Goal: Find specific page/section: Find specific page/section

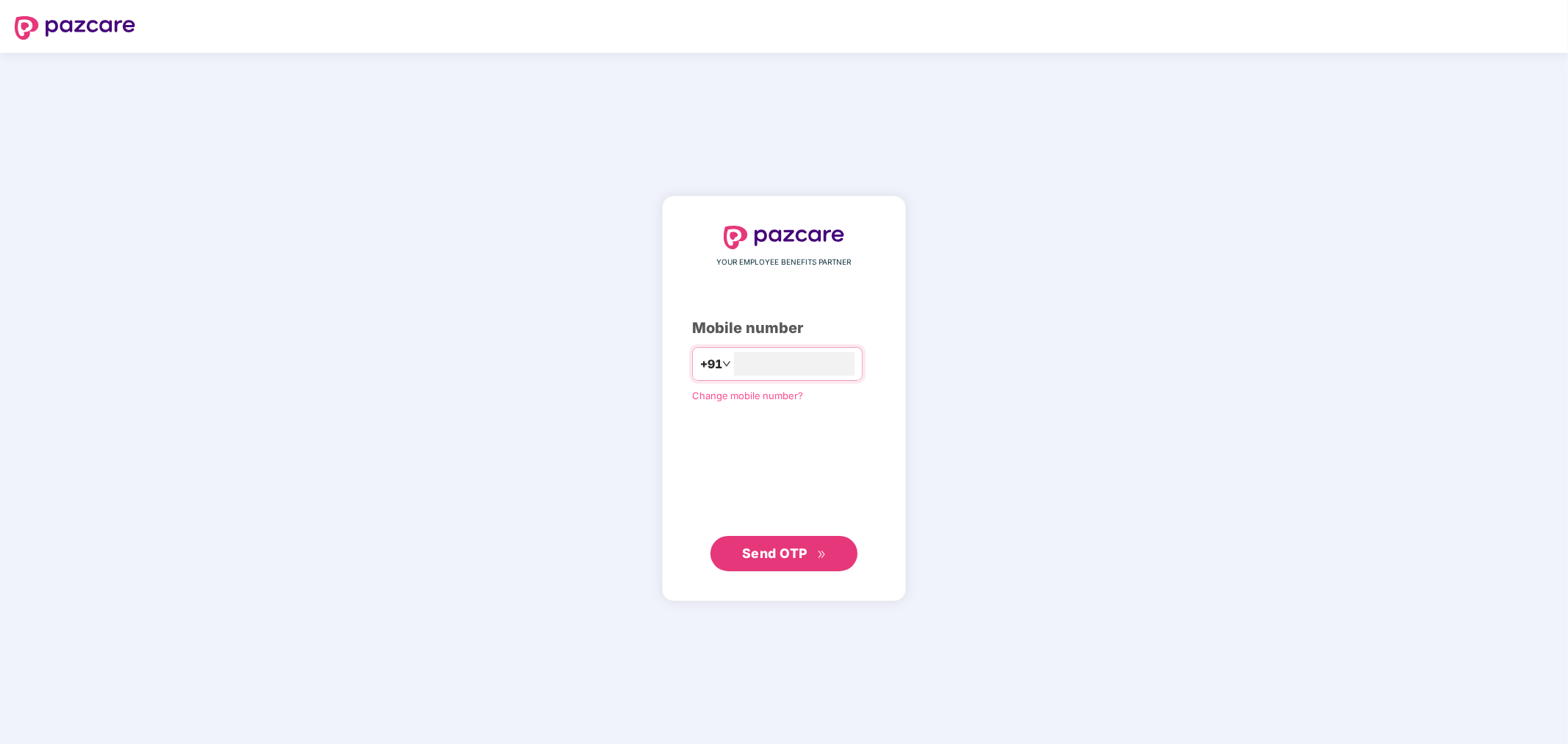
click at [770, 554] on span "Send OTP" at bounding box center [775, 553] width 65 height 16
click at [795, 364] on input "number" at bounding box center [794, 364] width 121 height 24
type input "**********"
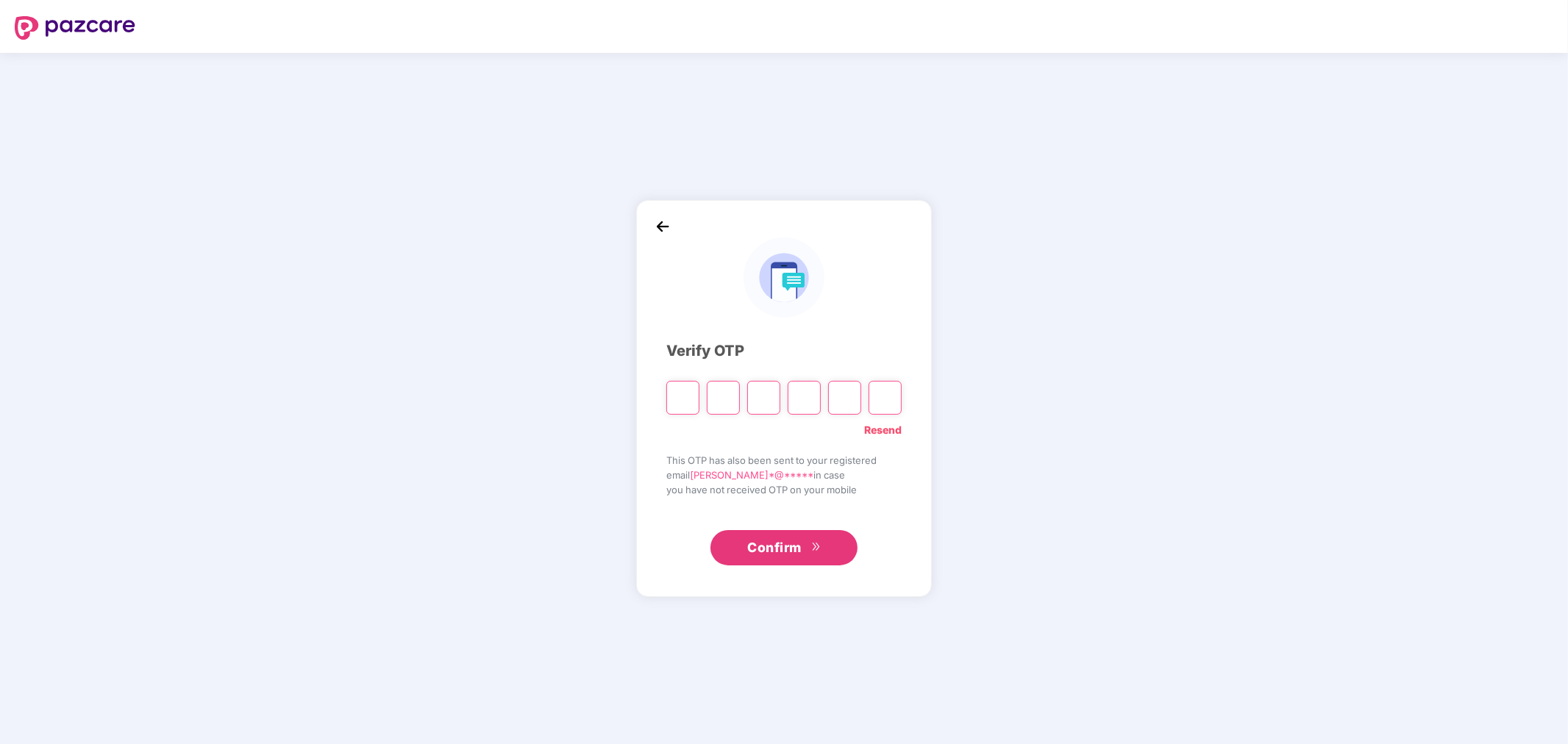
paste input "*"
type input "*"
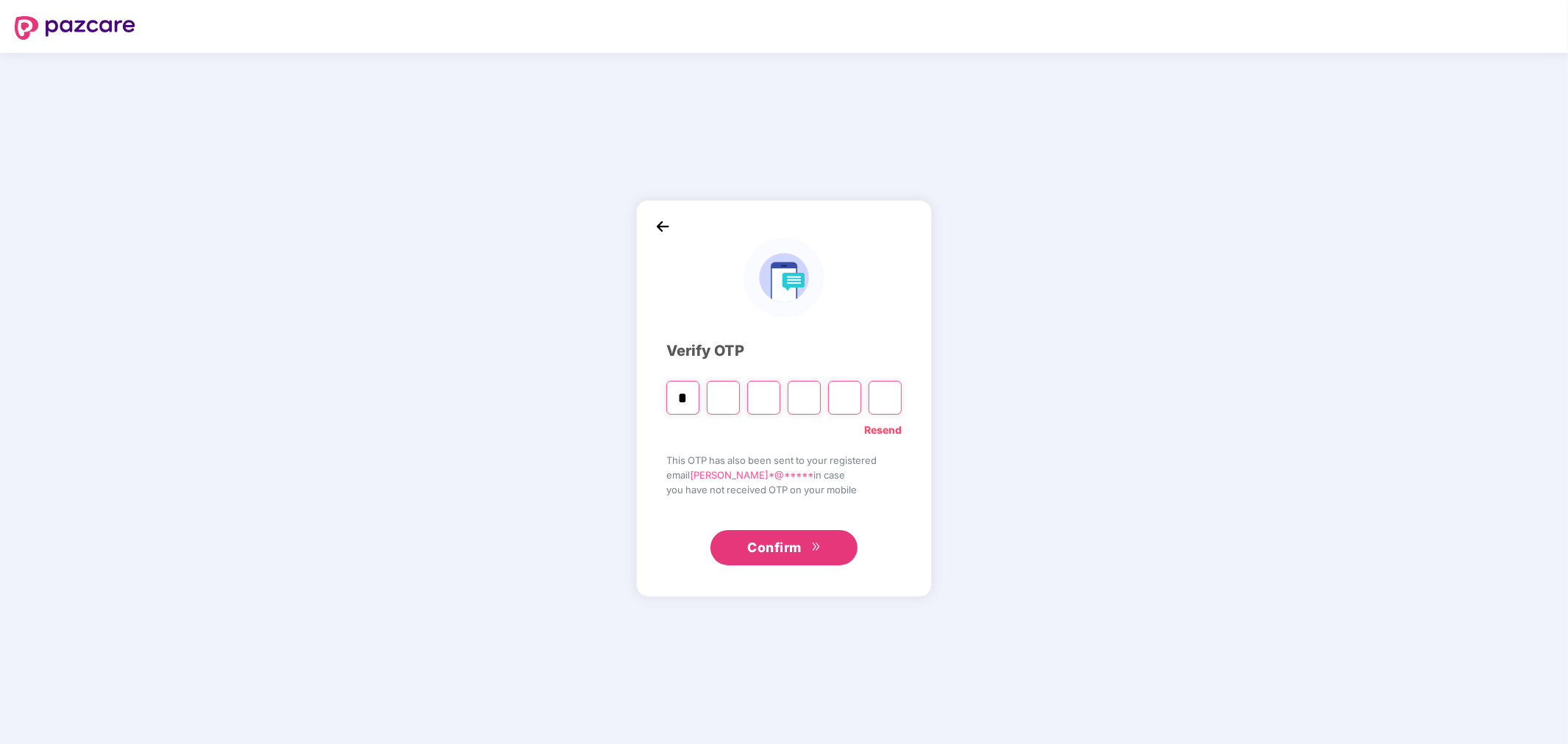
type input "*"
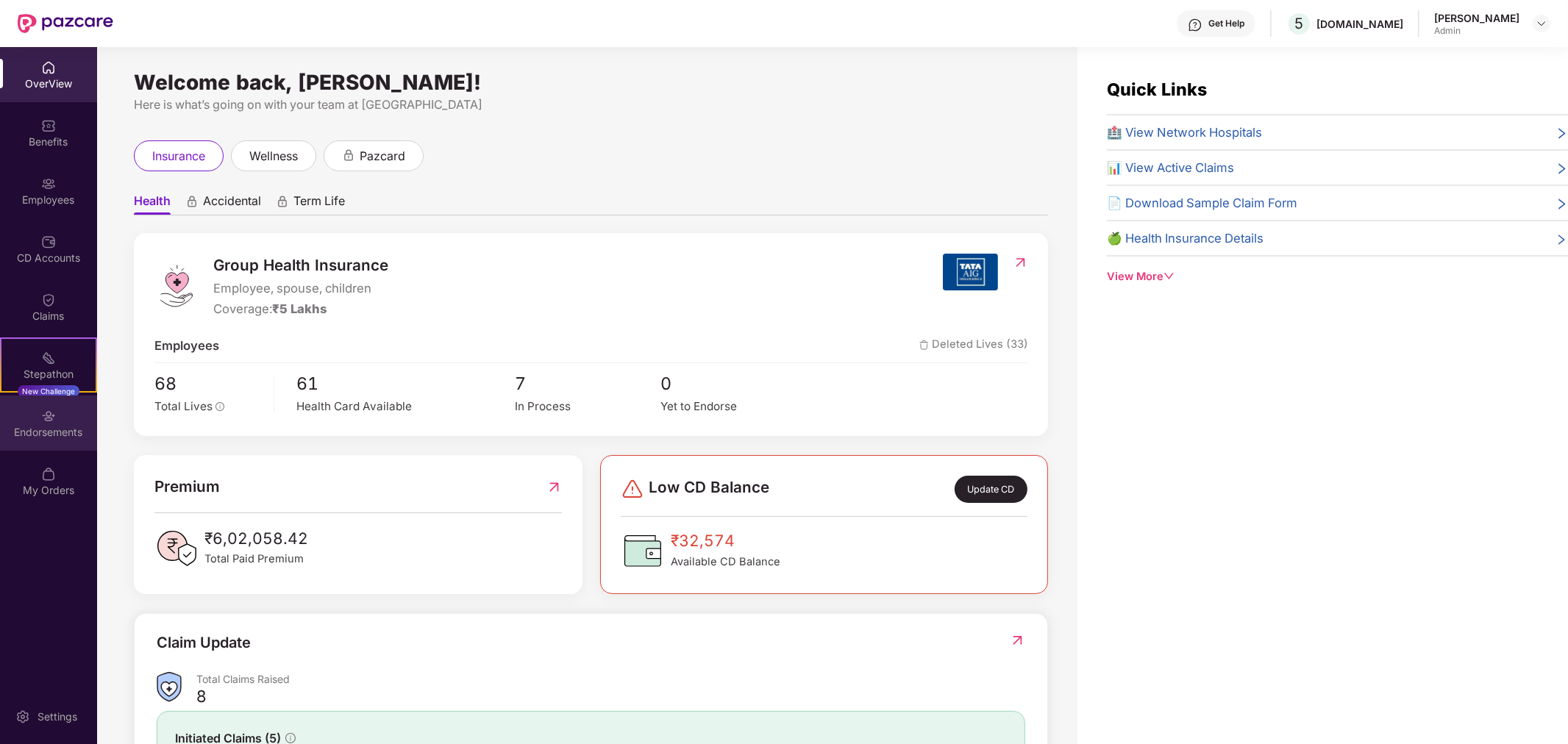
click at [40, 429] on div "Endorsements" at bounding box center [48, 432] width 97 height 15
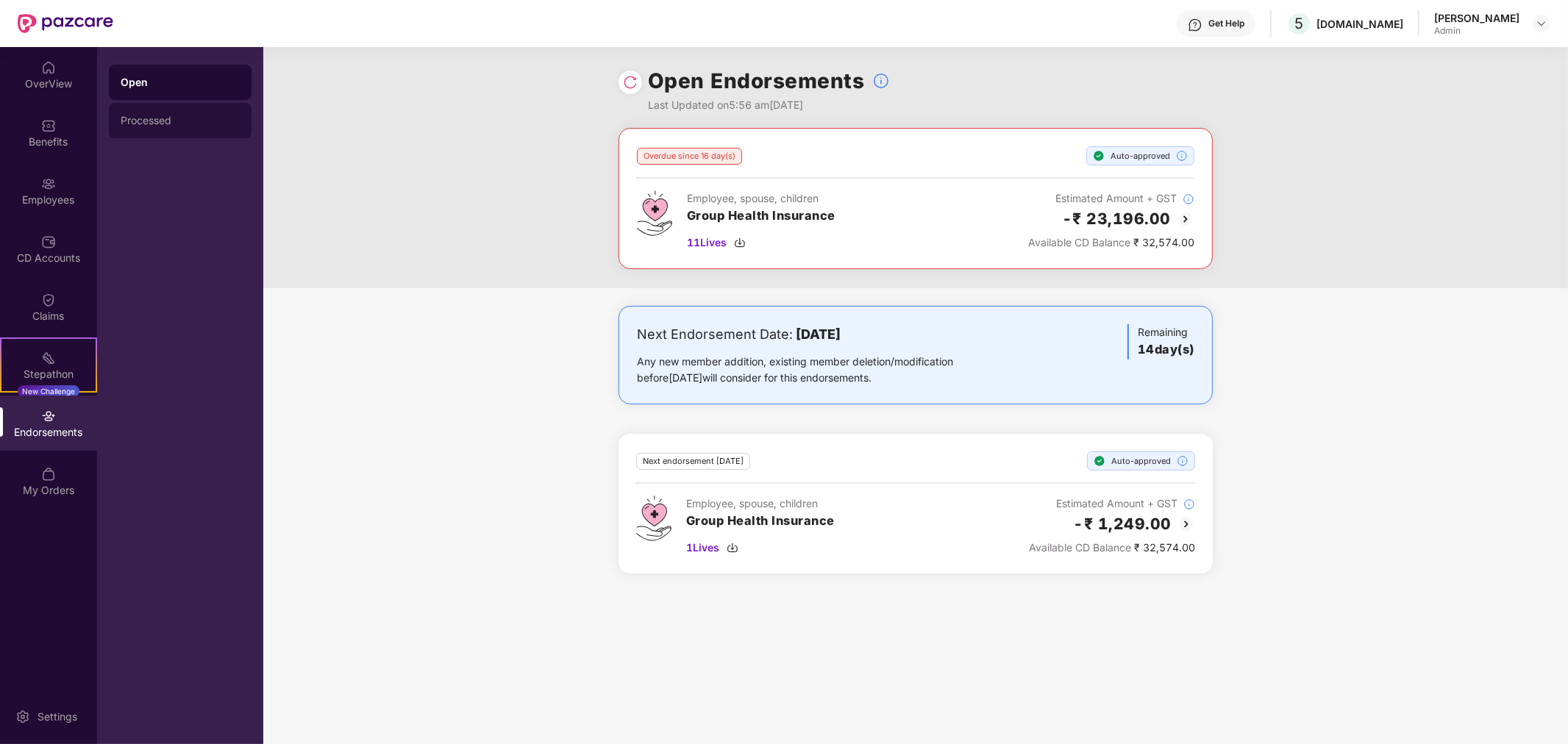
click at [170, 133] on div "Processed" at bounding box center [180, 121] width 143 height 36
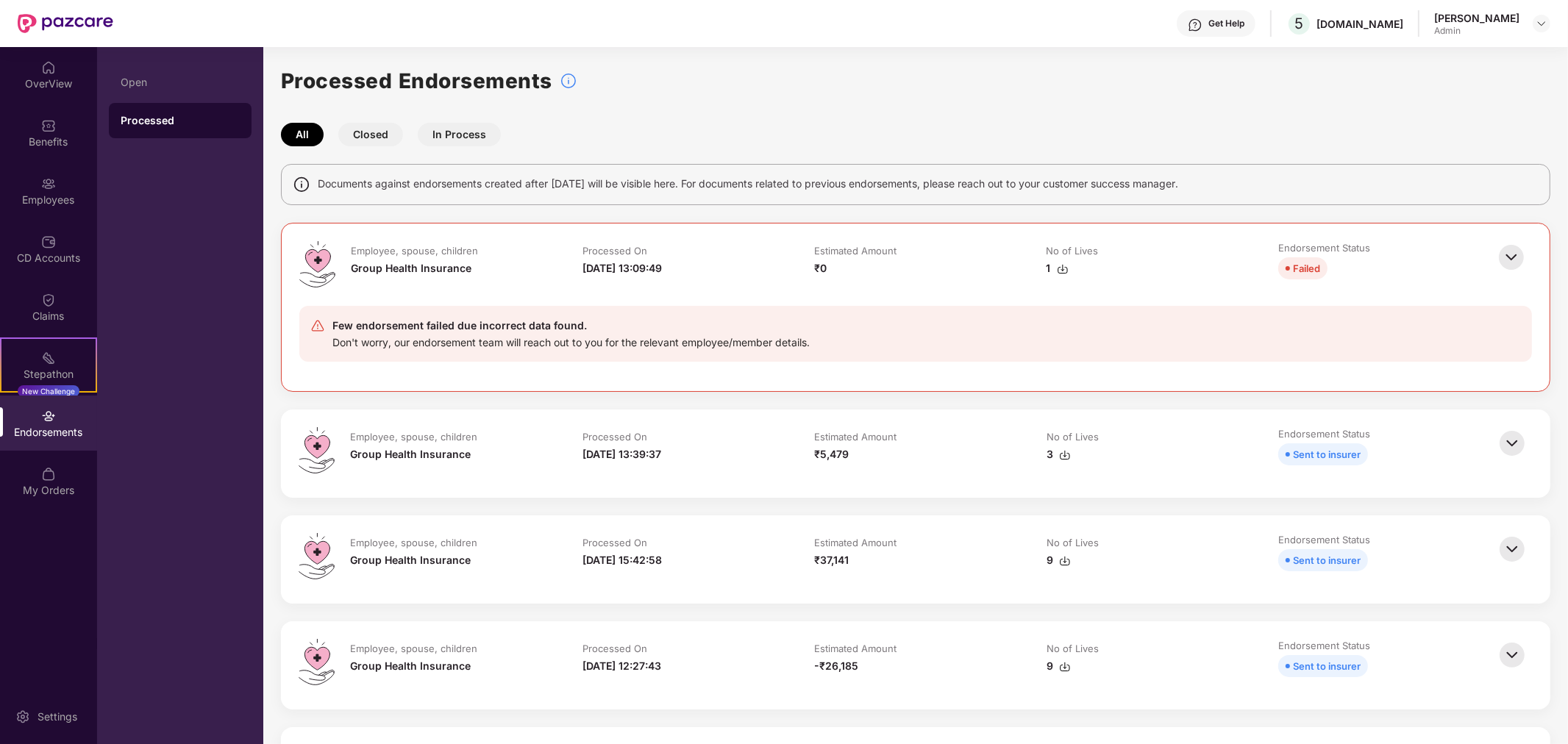
click at [1510, 444] on img at bounding box center [1512, 443] width 33 height 33
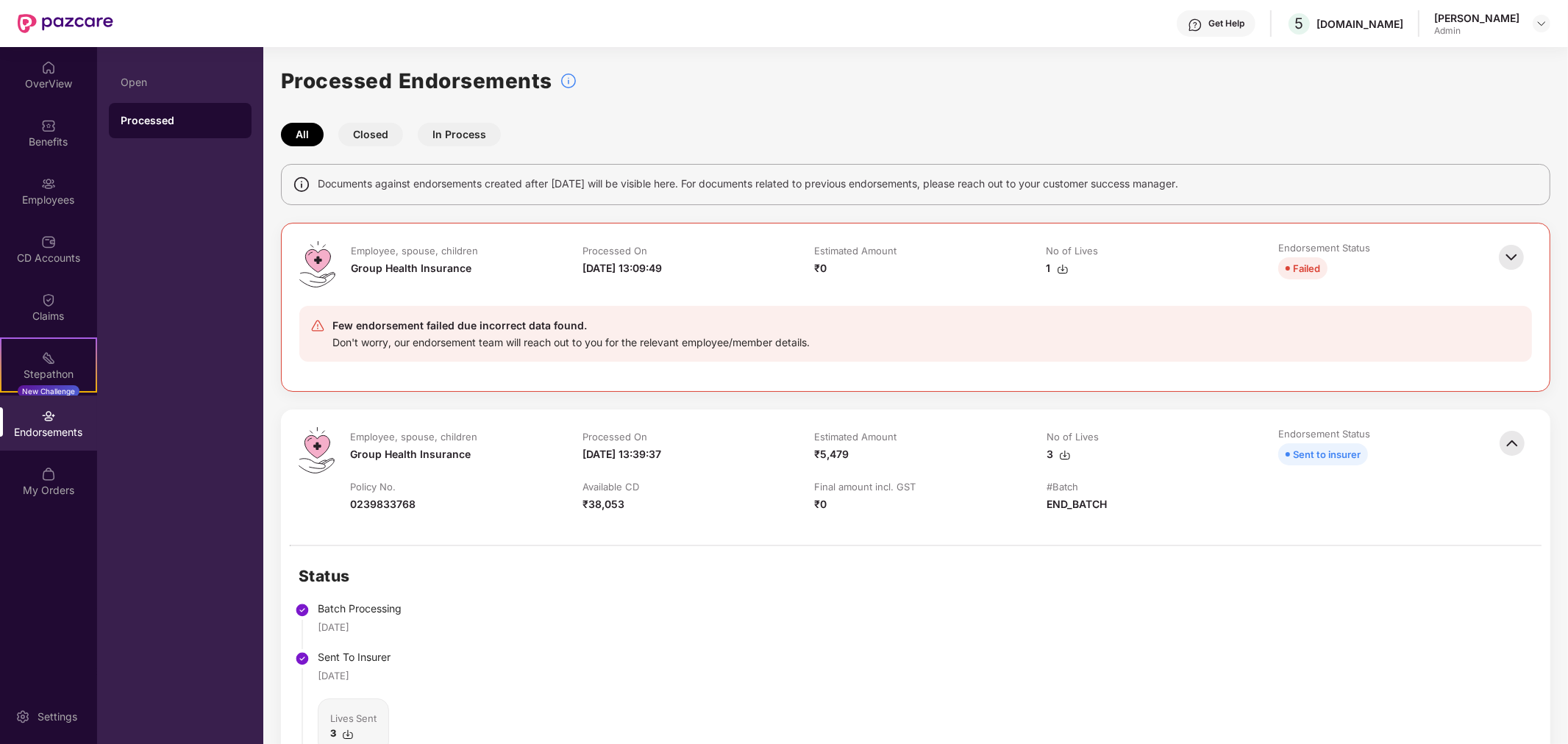
click at [1059, 265] on img at bounding box center [1063, 269] width 12 height 12
